Goal: Use online tool/utility: Utilize a website feature to perform a specific function

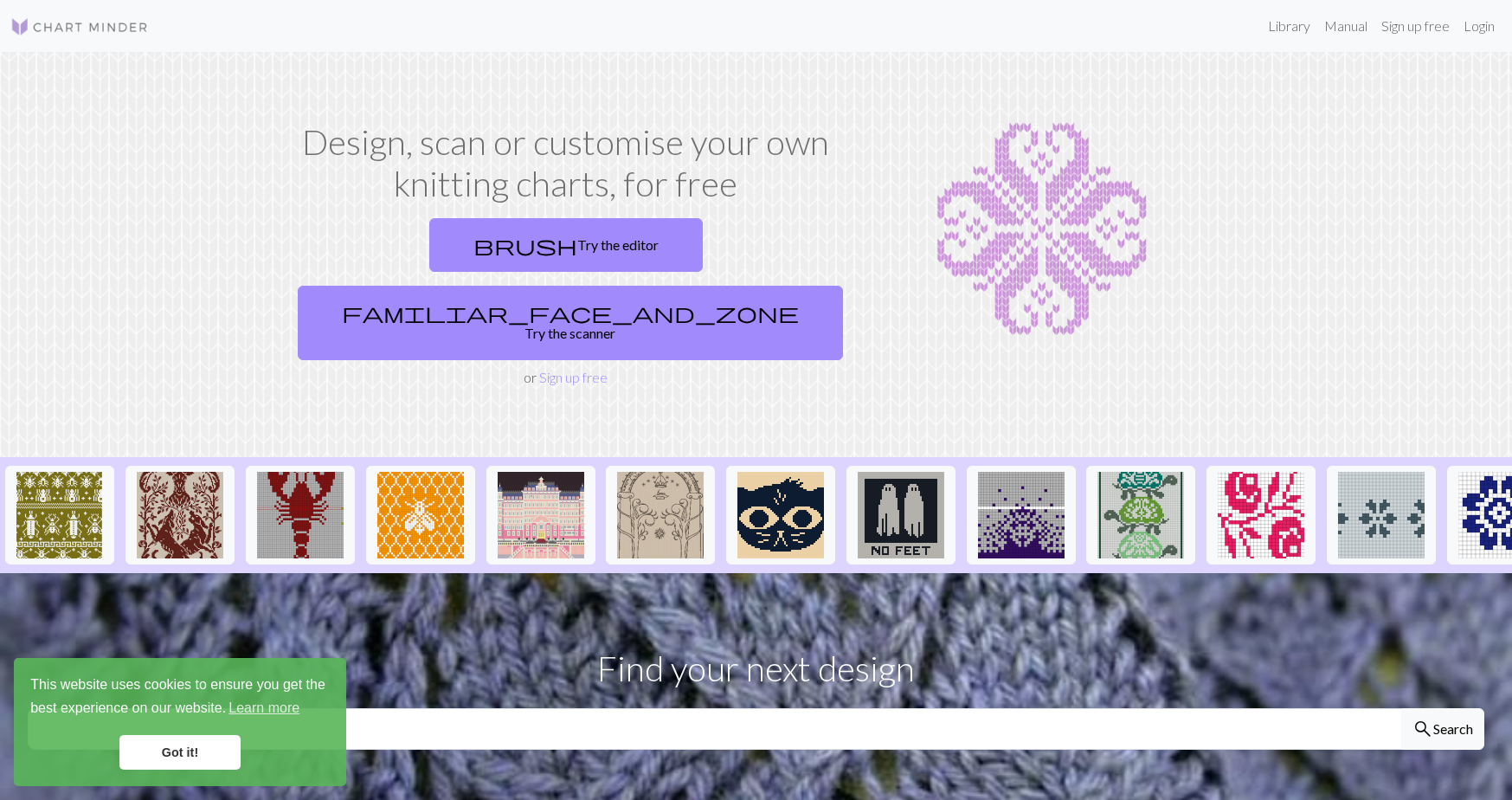
click at [220, 743] on link "Got it!" at bounding box center [180, 752] width 121 height 34
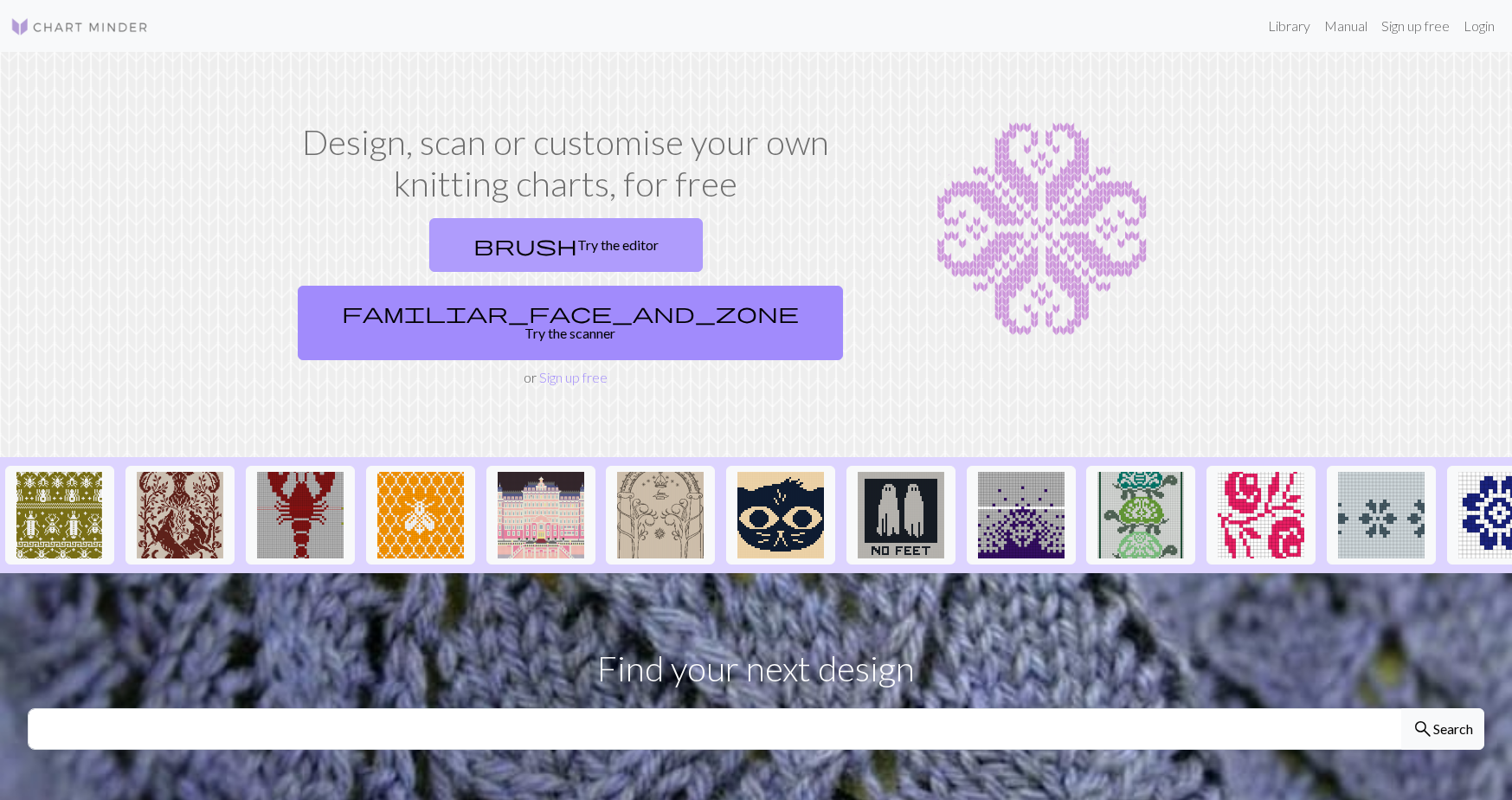
click at [465, 243] on link "brush Try the editor" at bounding box center [566, 245] width 273 height 54
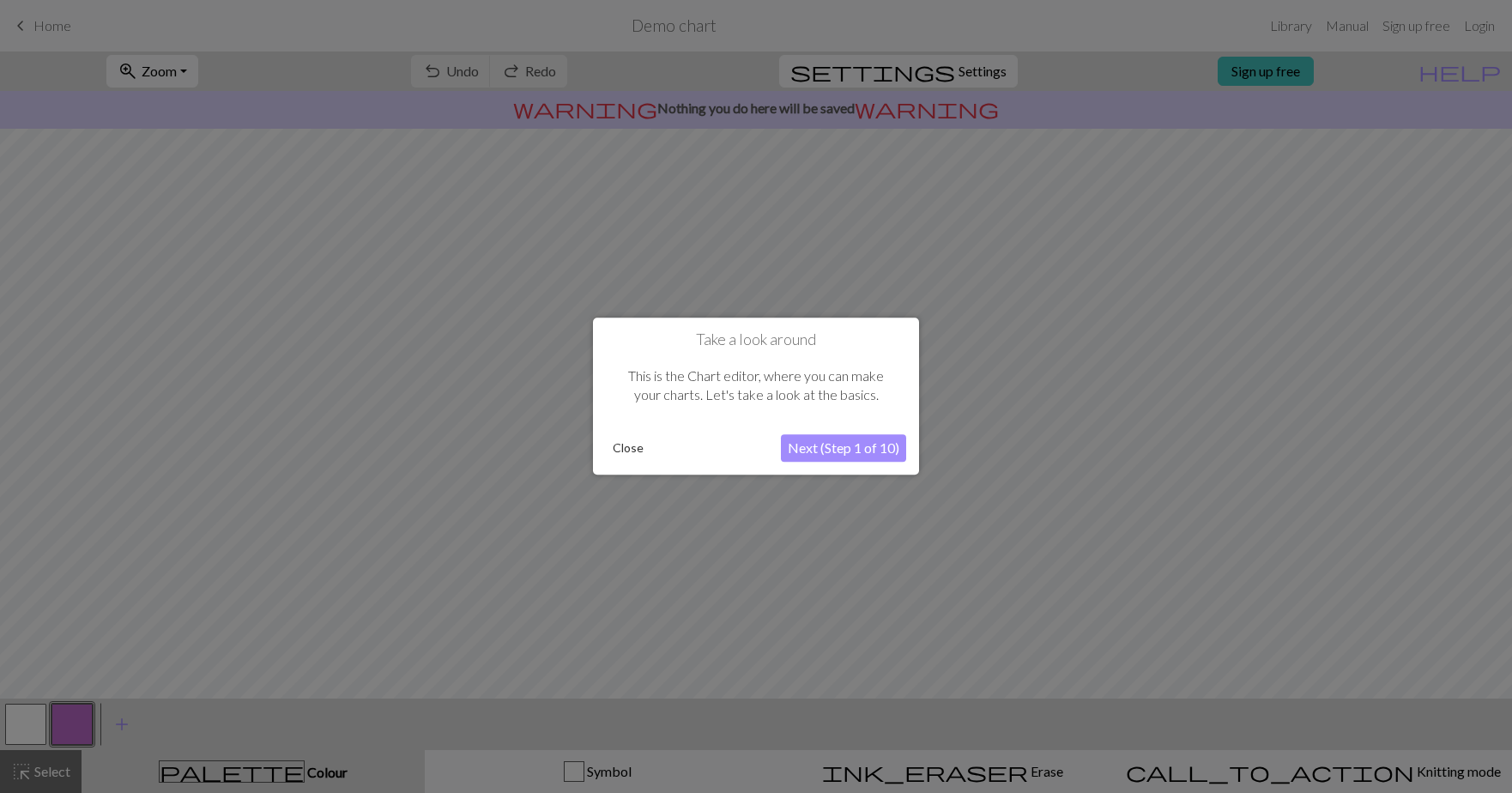
click at [805, 438] on button "Next (Step 1 of 10)" at bounding box center [843, 448] width 125 height 27
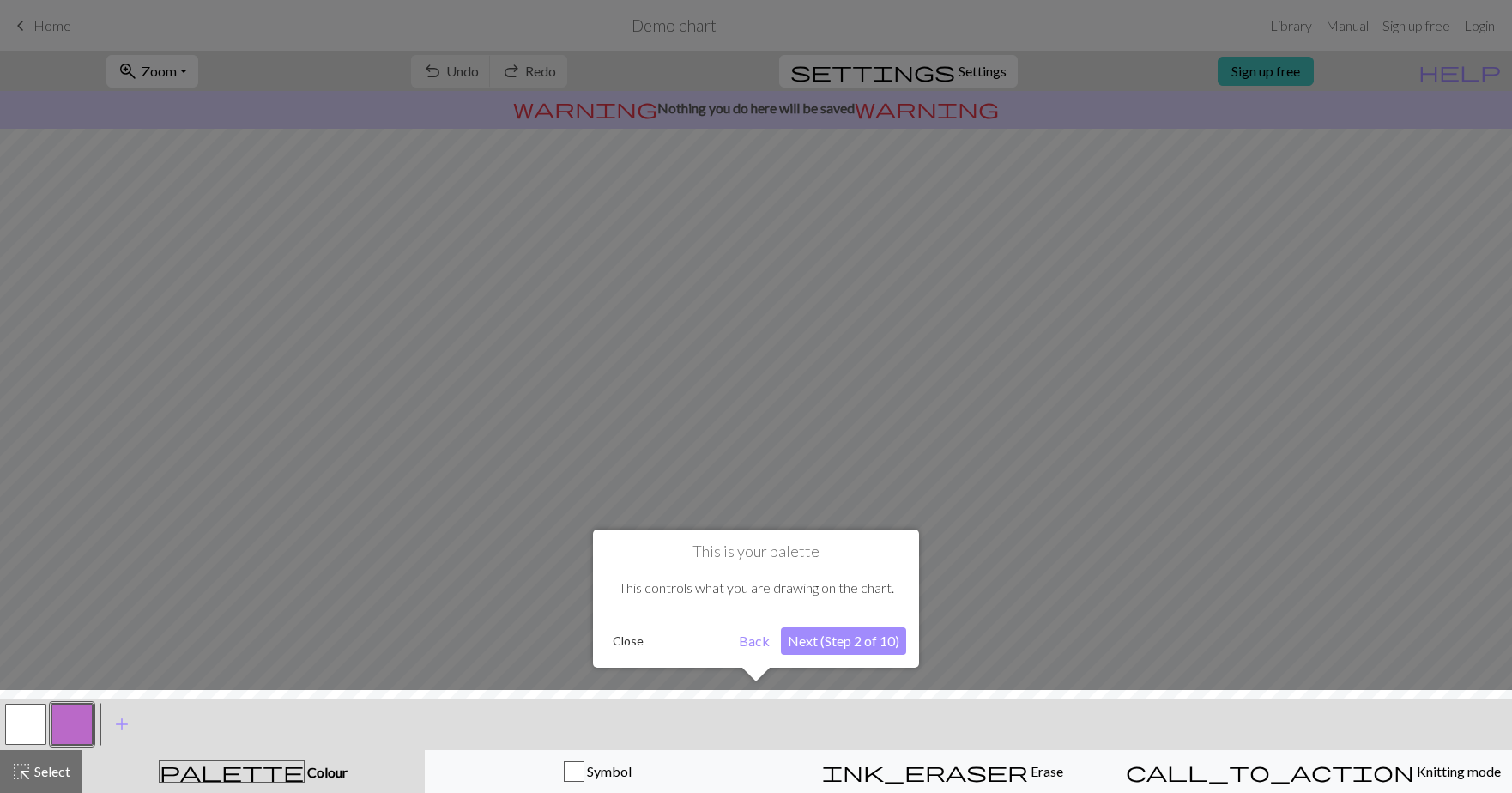
click at [824, 646] on button "Next (Step 2 of 10)" at bounding box center [843, 641] width 125 height 27
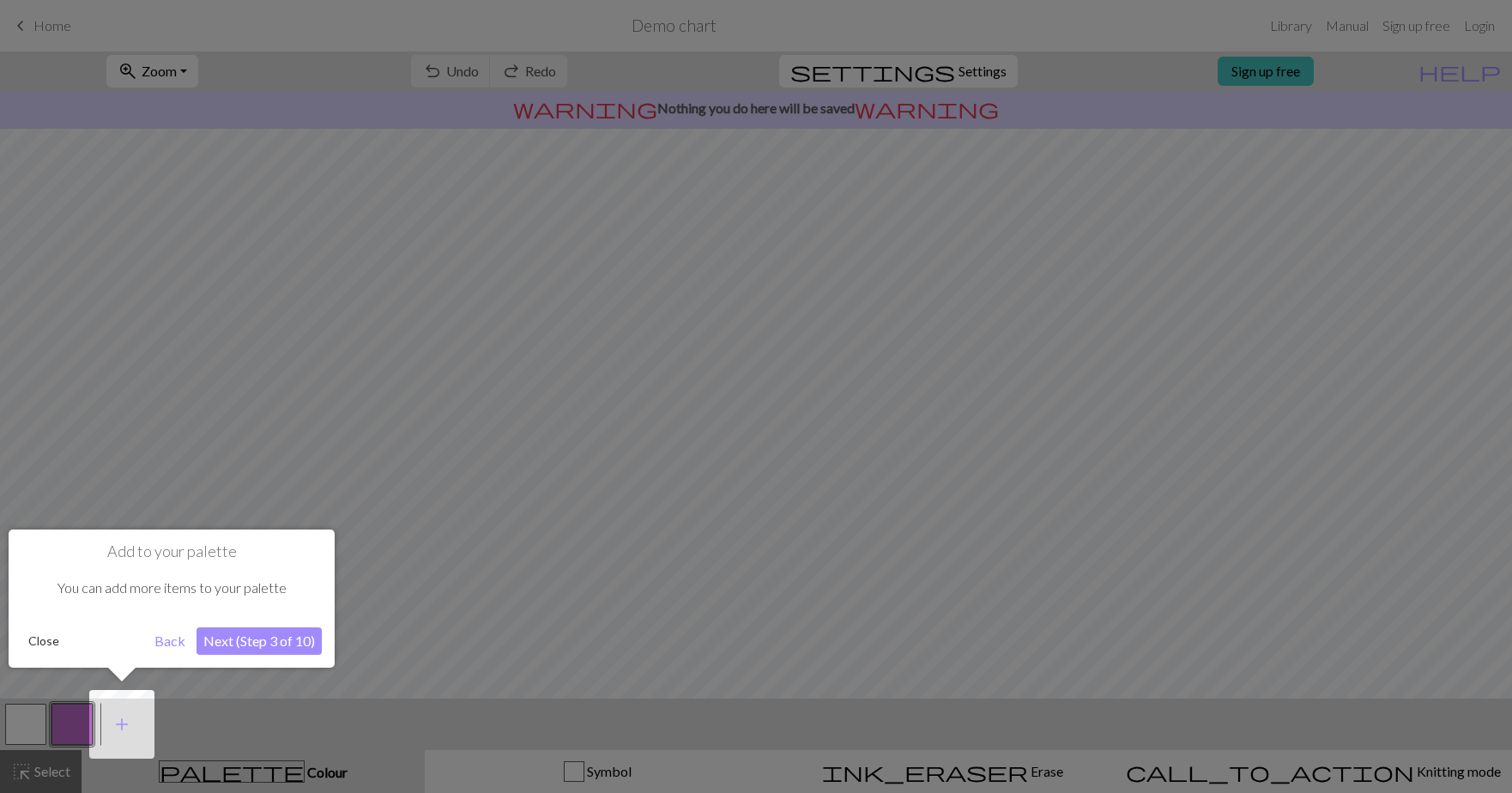
click at [285, 634] on button "Next (Step 3 of 10)" at bounding box center [259, 641] width 125 height 27
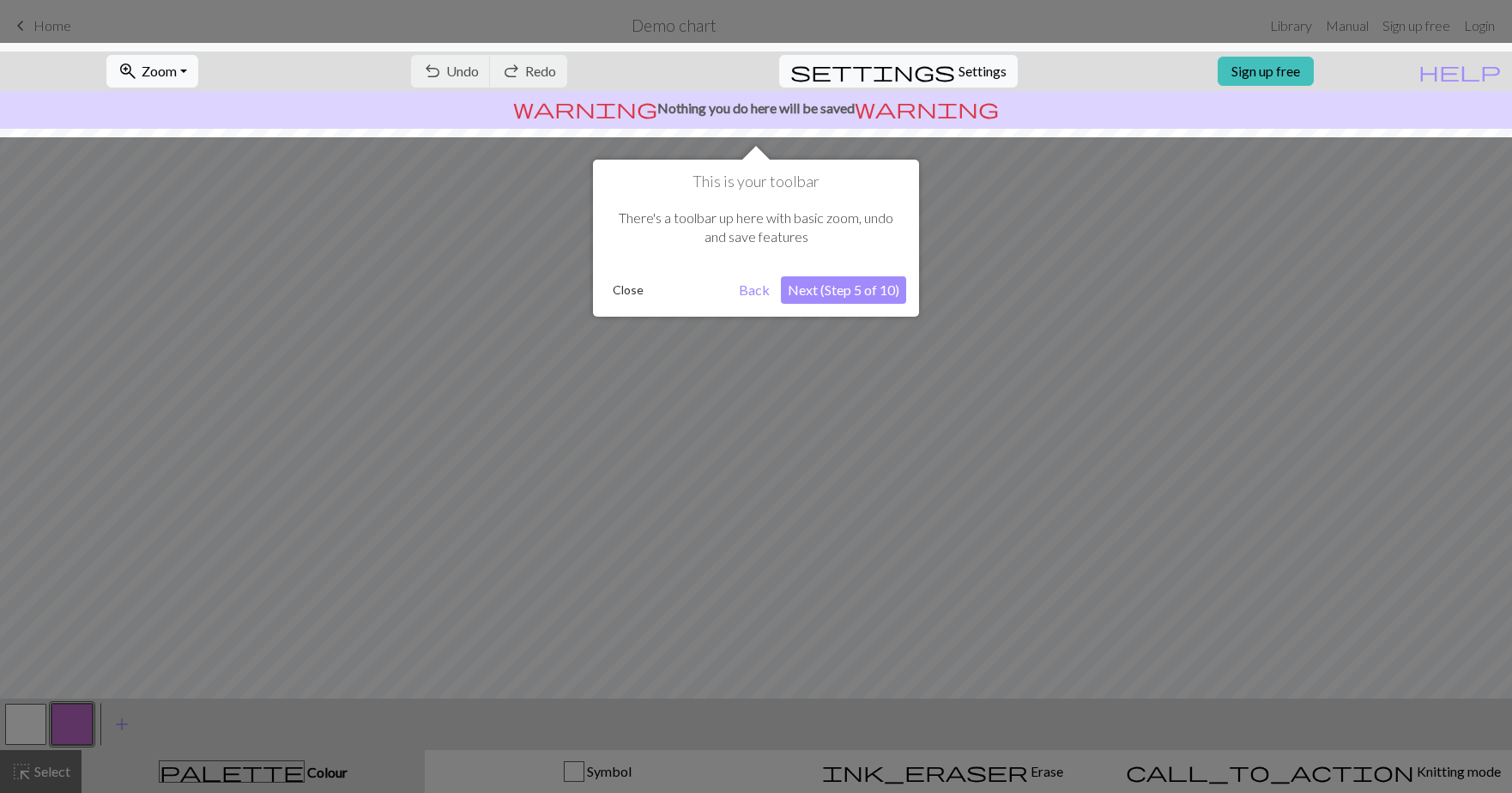
click at [861, 292] on button "Next (Step 5 of 10)" at bounding box center [843, 290] width 125 height 27
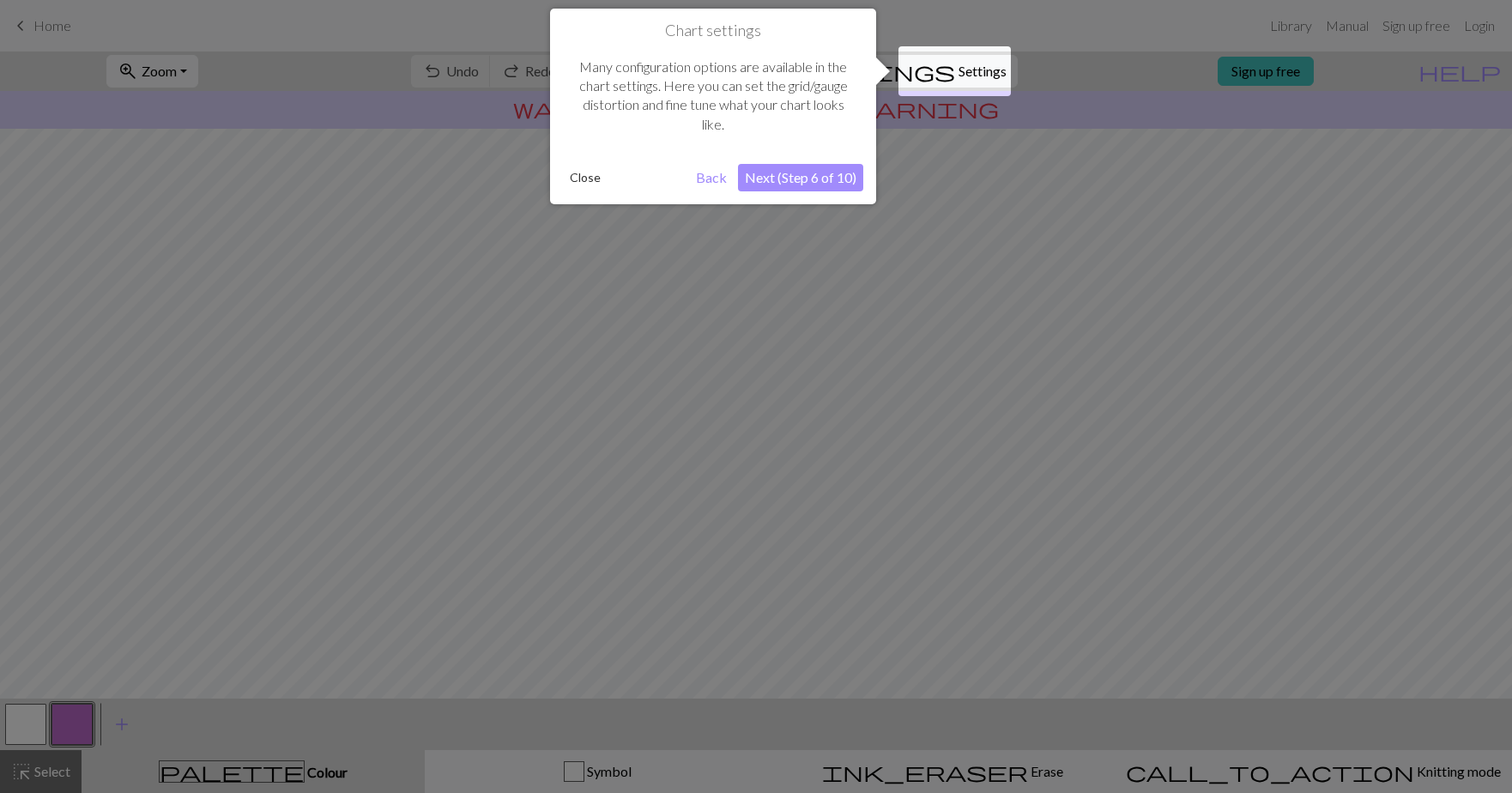
click at [823, 173] on button "Next (Step 6 of 10)" at bounding box center [800, 177] width 125 height 27
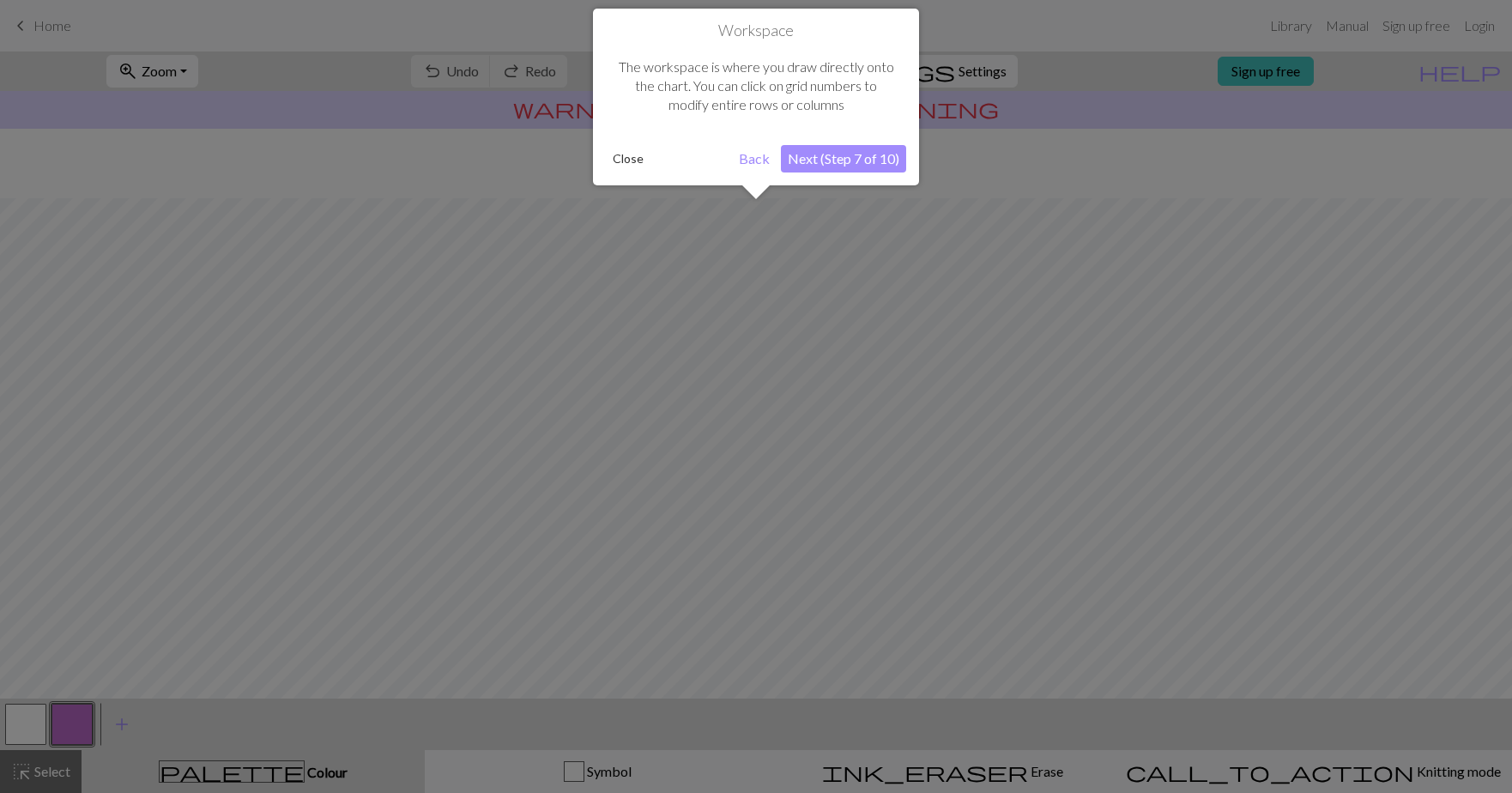
scroll to position [70, 0]
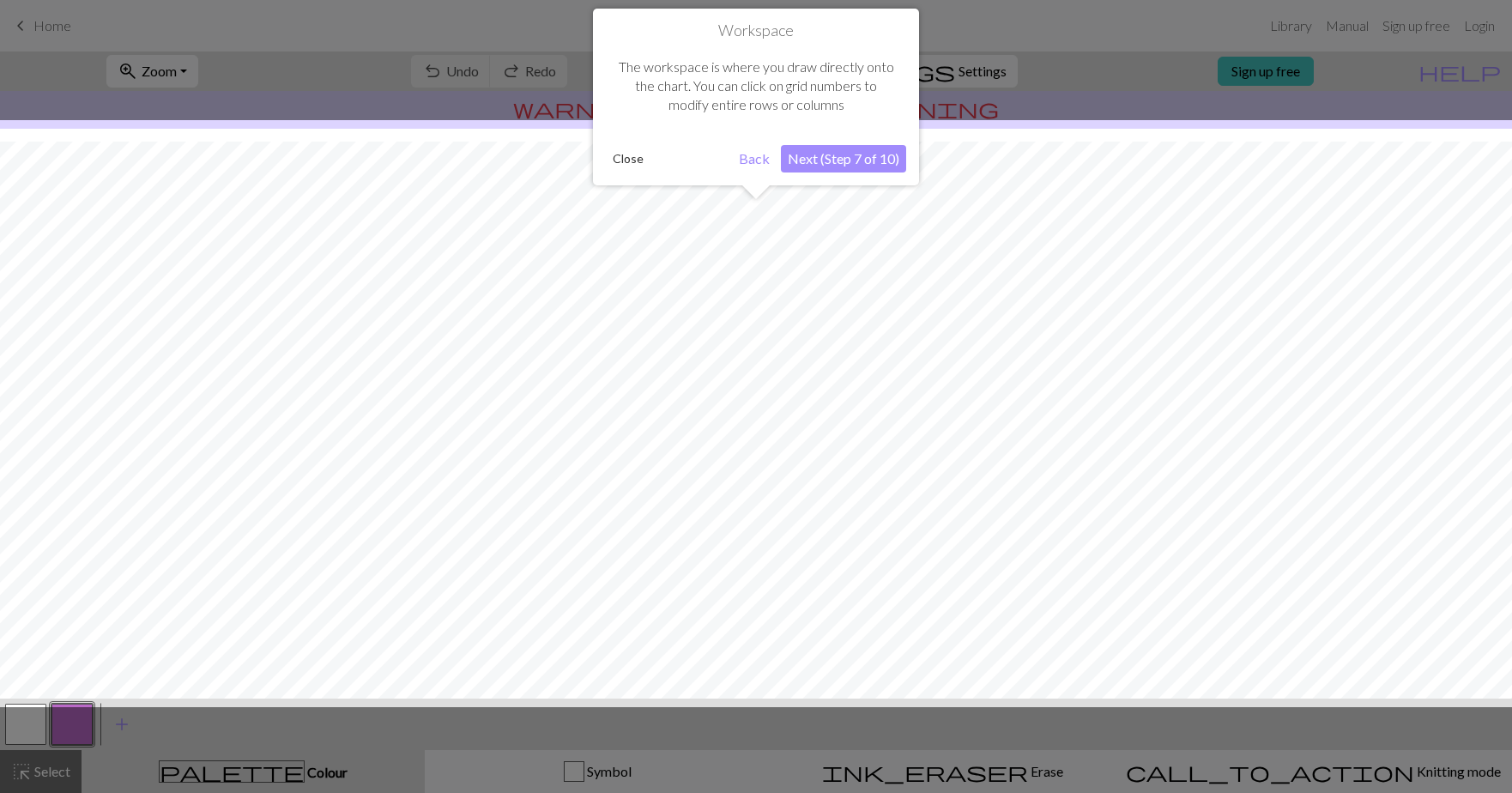
click at [826, 163] on button "Next (Step 7 of 10)" at bounding box center [843, 158] width 125 height 27
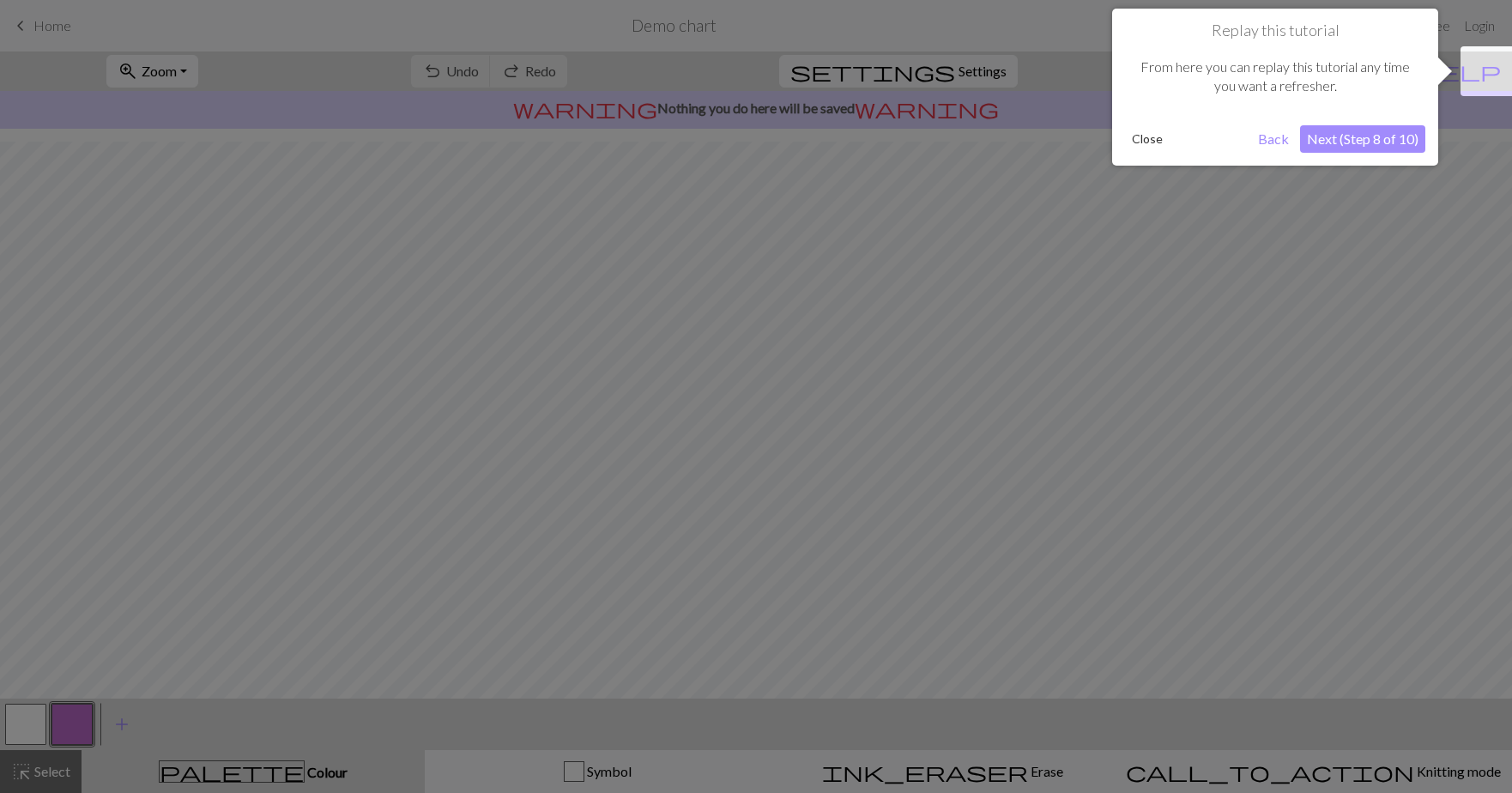
click at [1366, 144] on button "Next (Step 8 of 10)" at bounding box center [1362, 138] width 125 height 27
